Goal: Task Accomplishment & Management: Manage account settings

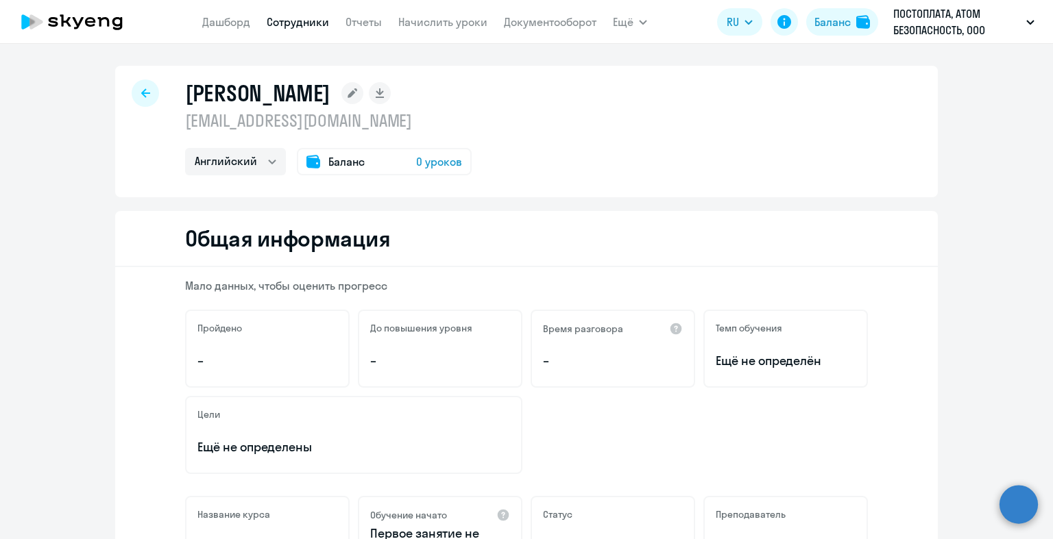
select select "english"
click at [313, 25] on link "Сотрудники" at bounding box center [298, 22] width 62 height 14
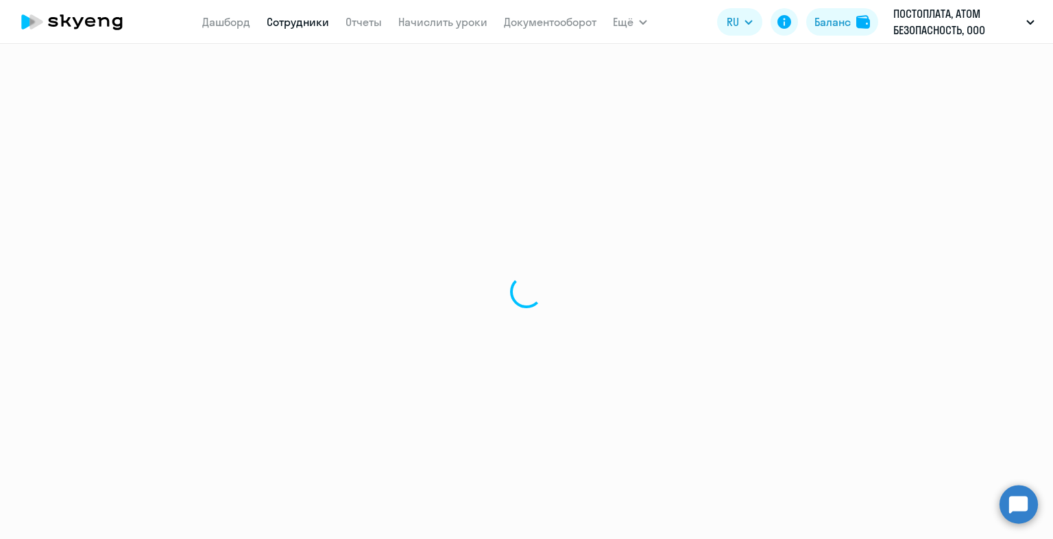
select select "30"
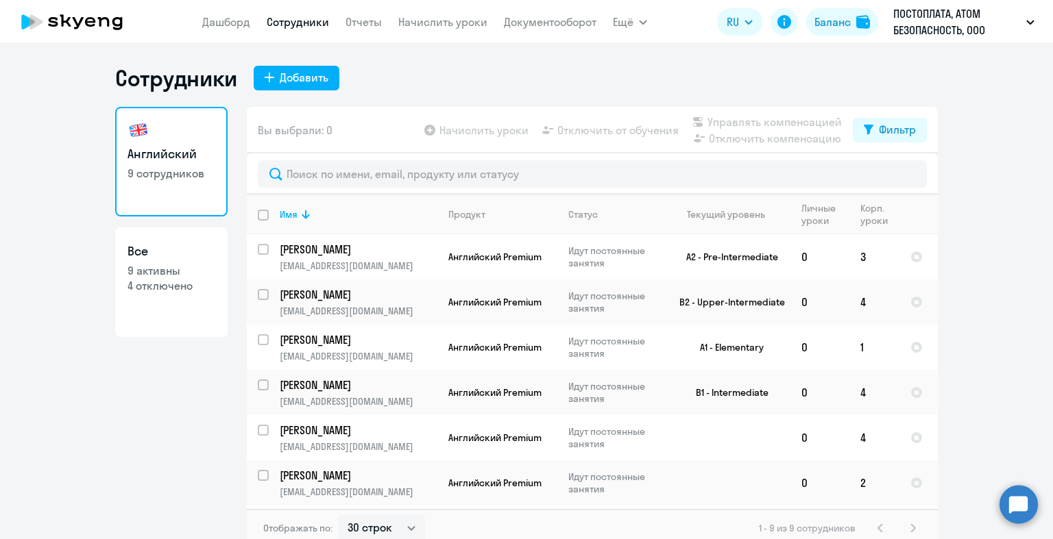
click at [260, 217] on input "deselect all" at bounding box center [271, 223] width 27 height 27
checkbox input "true"
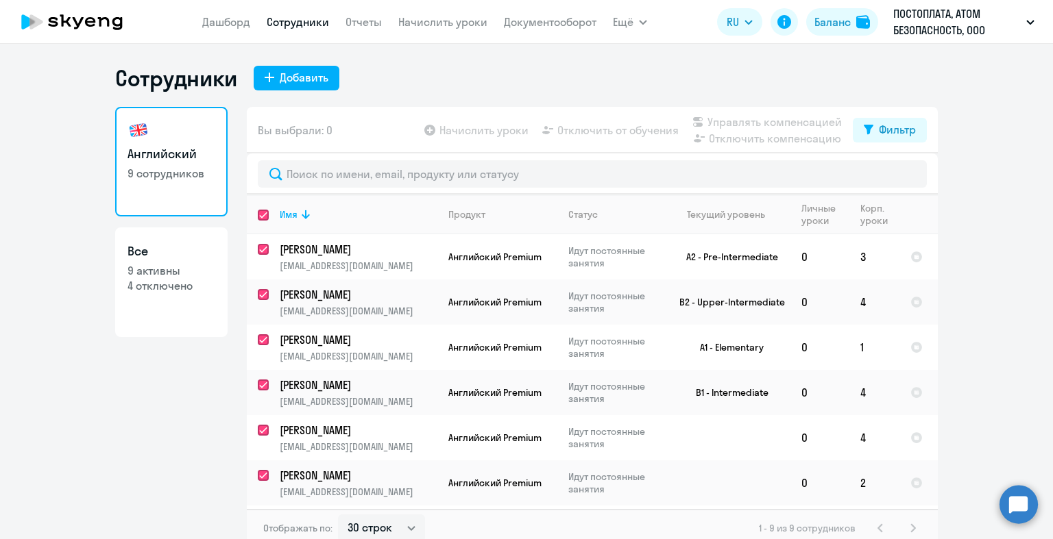
checkbox input "true"
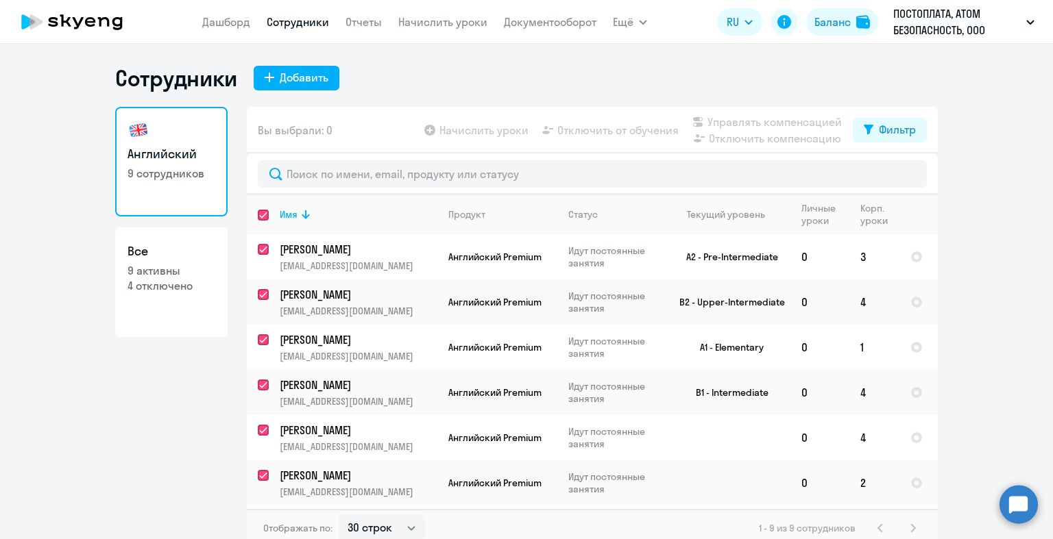
checkbox input "true"
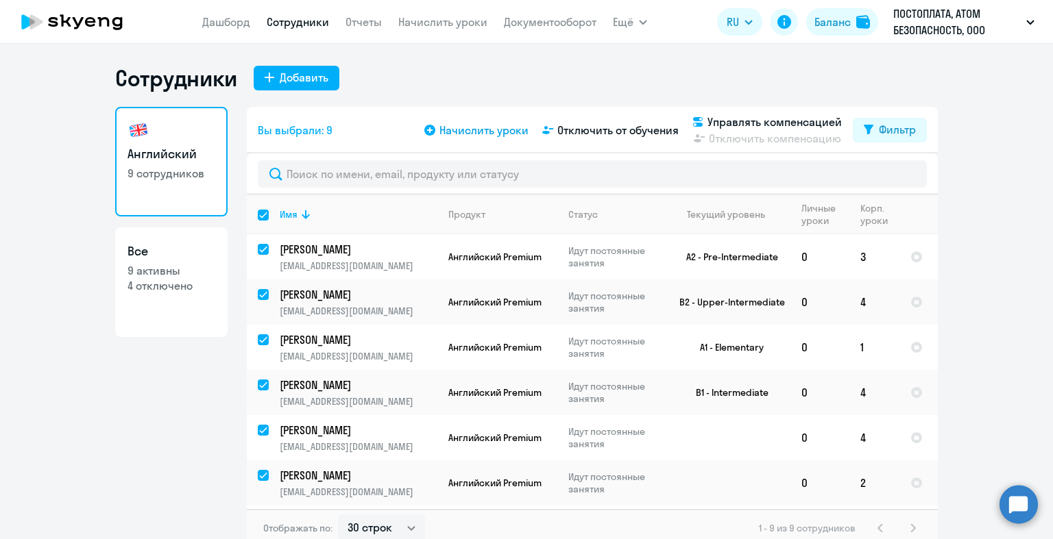
click at [480, 127] on span "Начислить уроки" at bounding box center [483, 130] width 89 height 16
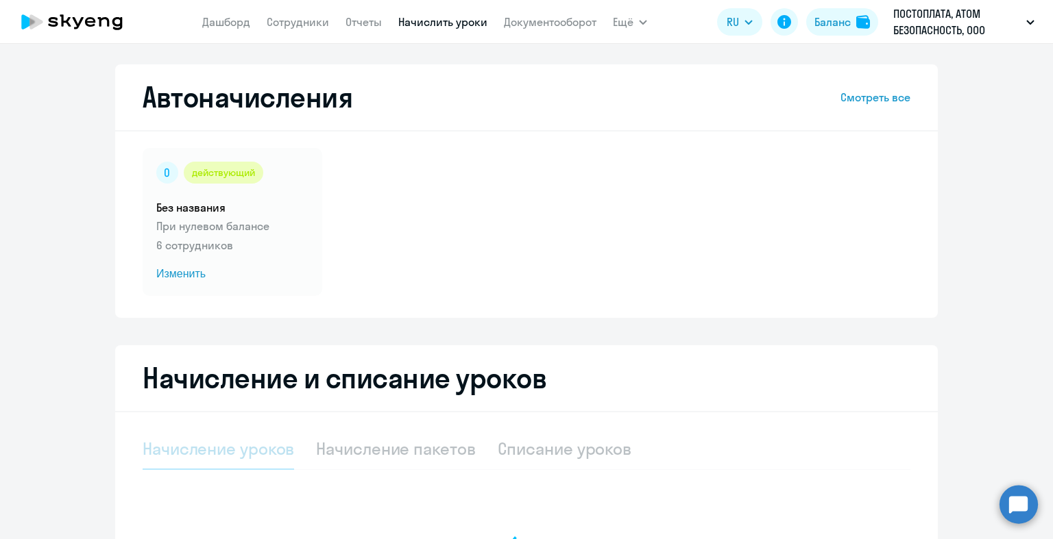
select select "10"
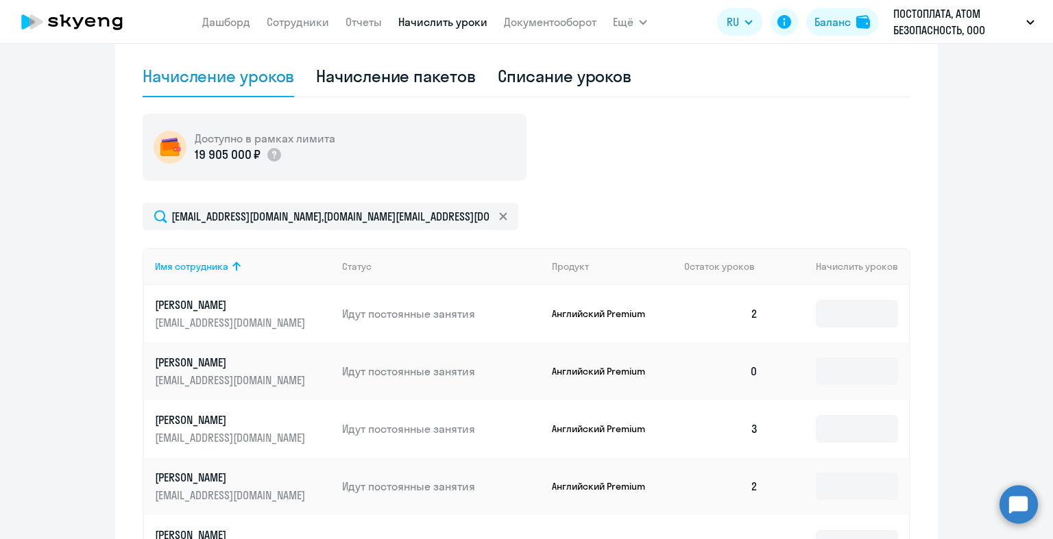
scroll to position [374, 0]
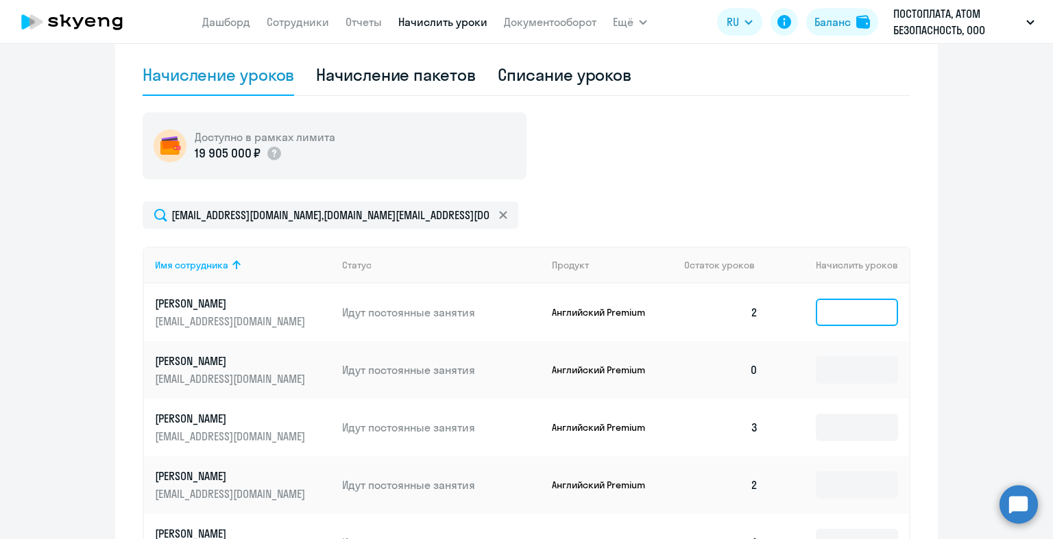
click at [819, 319] on input at bounding box center [857, 312] width 82 height 27
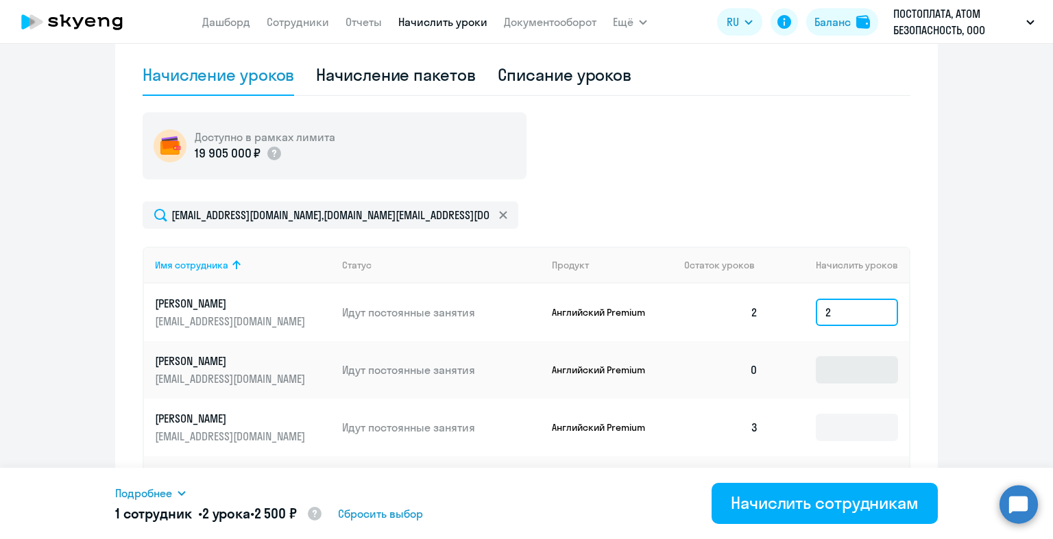
type input "2"
click at [835, 375] on input at bounding box center [857, 369] width 82 height 27
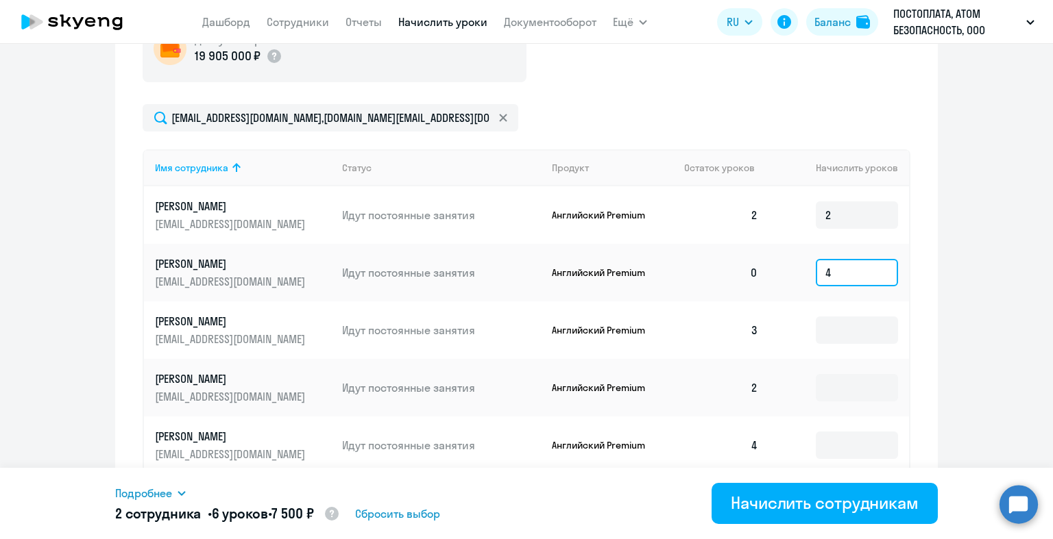
scroll to position [483, 0]
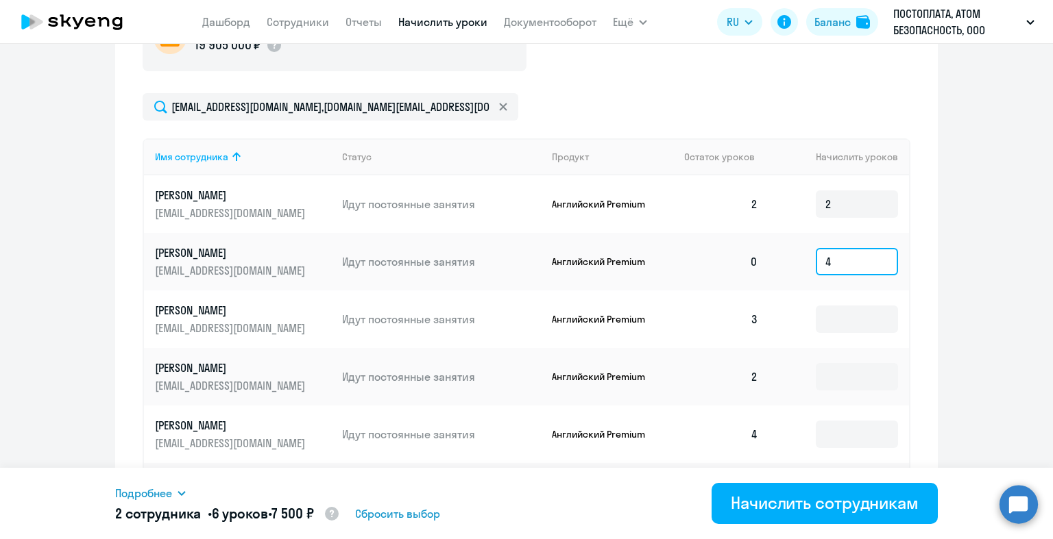
type input "4"
click at [835, 374] on input at bounding box center [857, 376] width 82 height 27
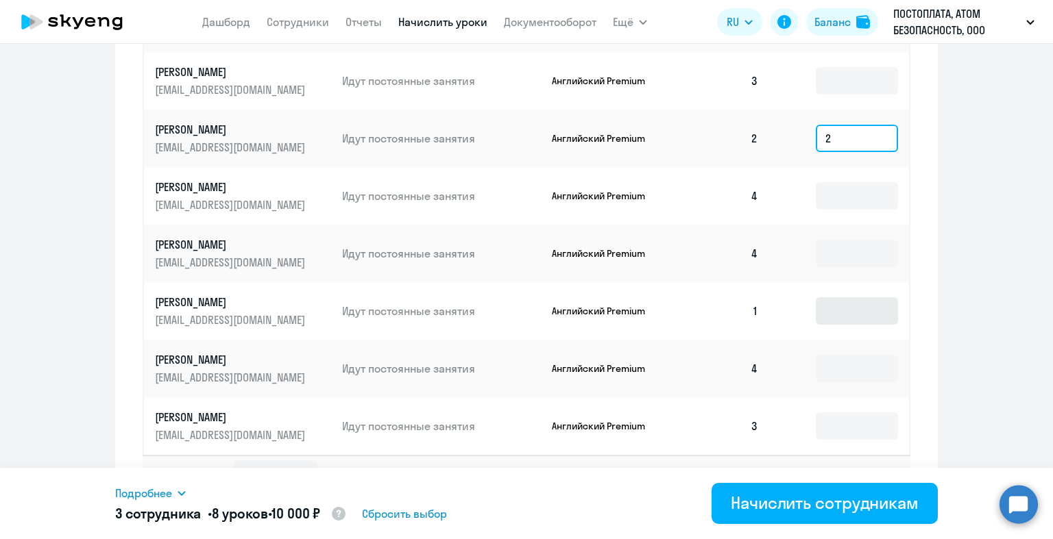
scroll to position [743, 0]
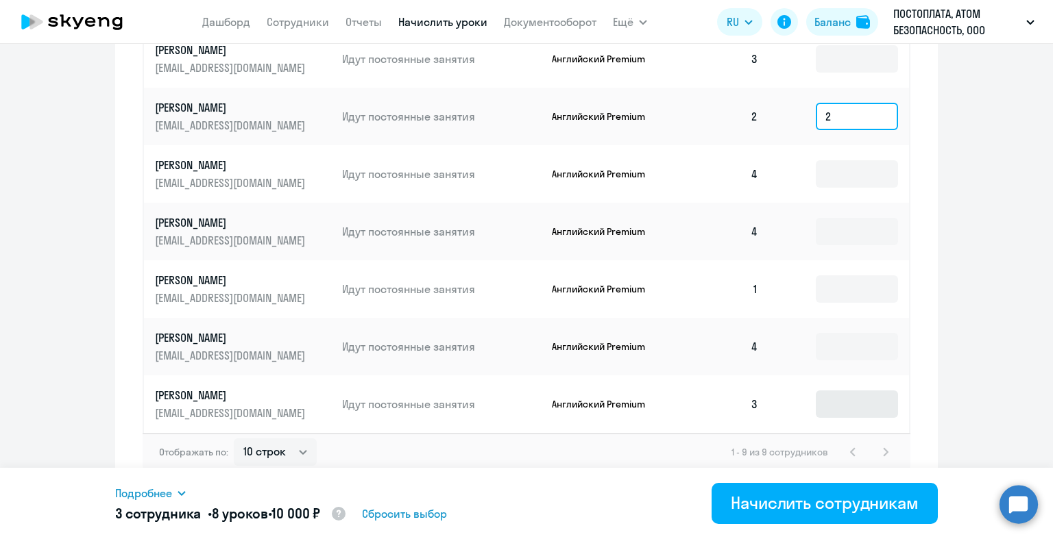
type input "2"
click at [840, 413] on input at bounding box center [857, 404] width 82 height 27
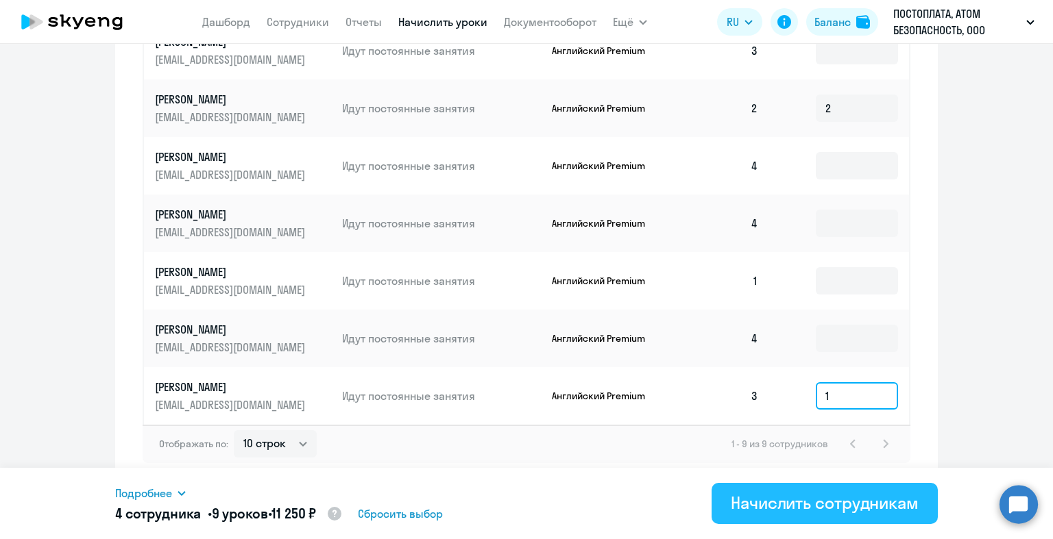
type input "1"
click at [820, 509] on div "Начислить сотрудникам" at bounding box center [825, 503] width 188 height 22
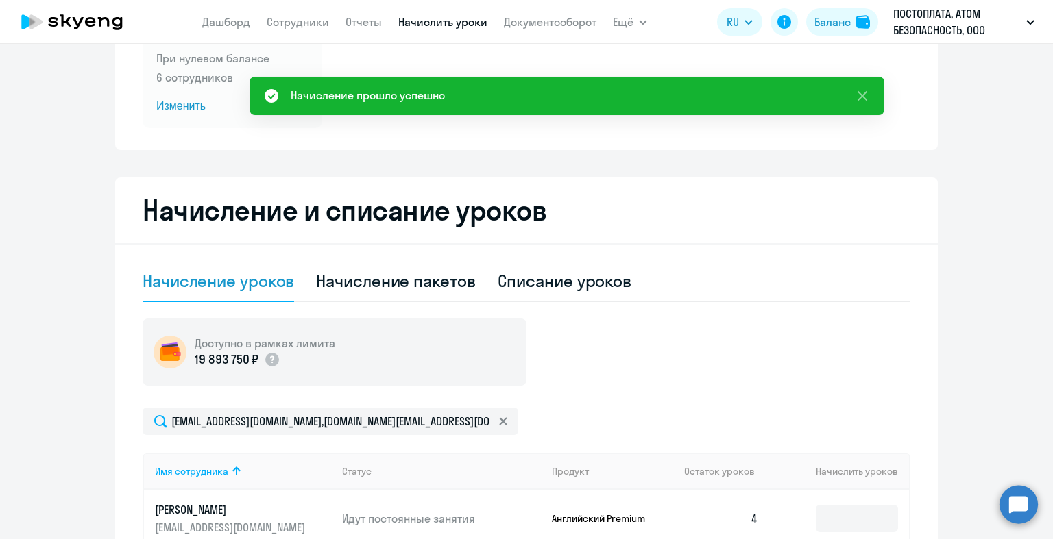
scroll to position [156, 0]
